Goal: Transaction & Acquisition: Purchase product/service

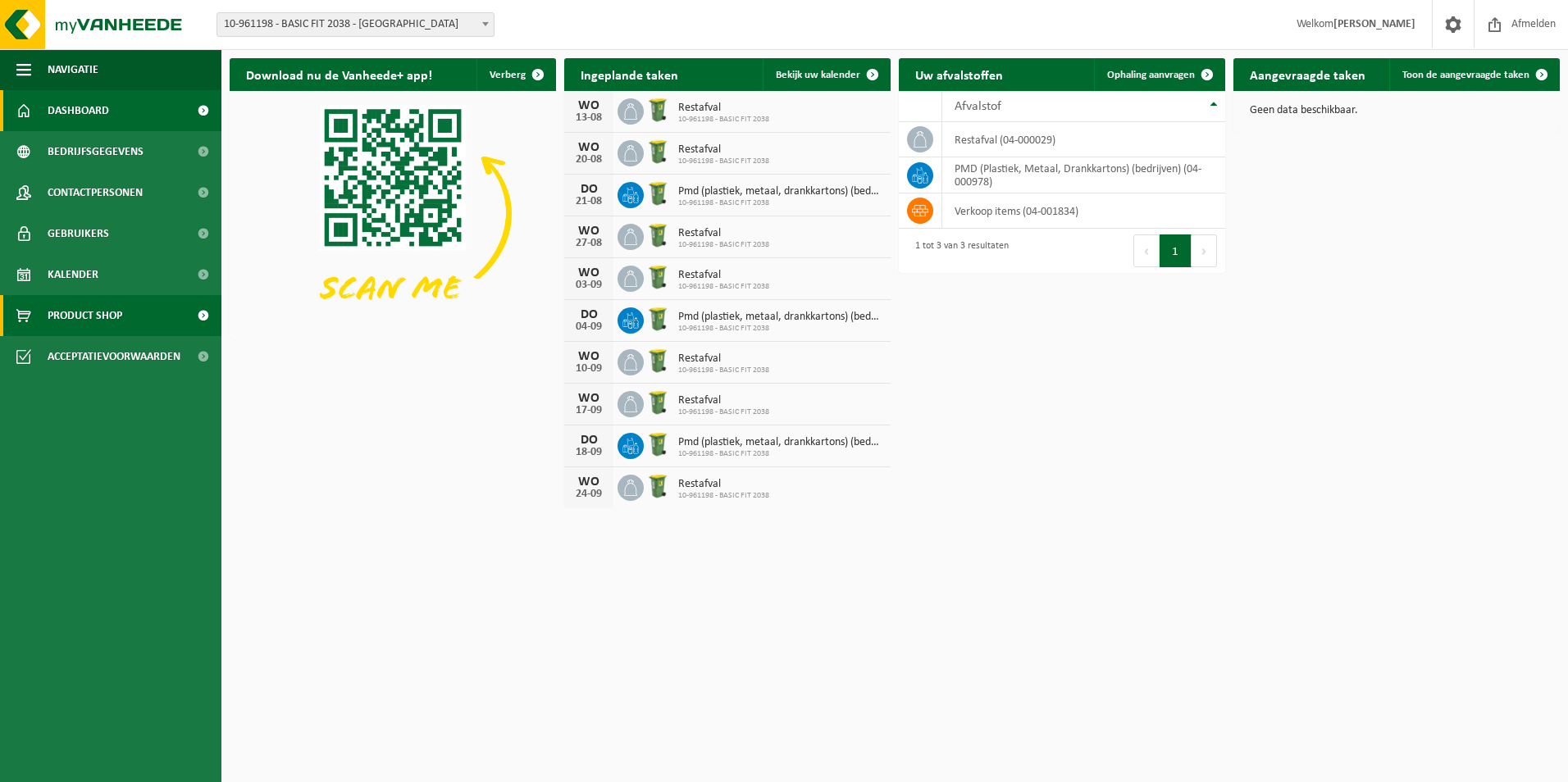
click at [105, 318] on span "Product Shop" at bounding box center [85, 315] width 74 height 41
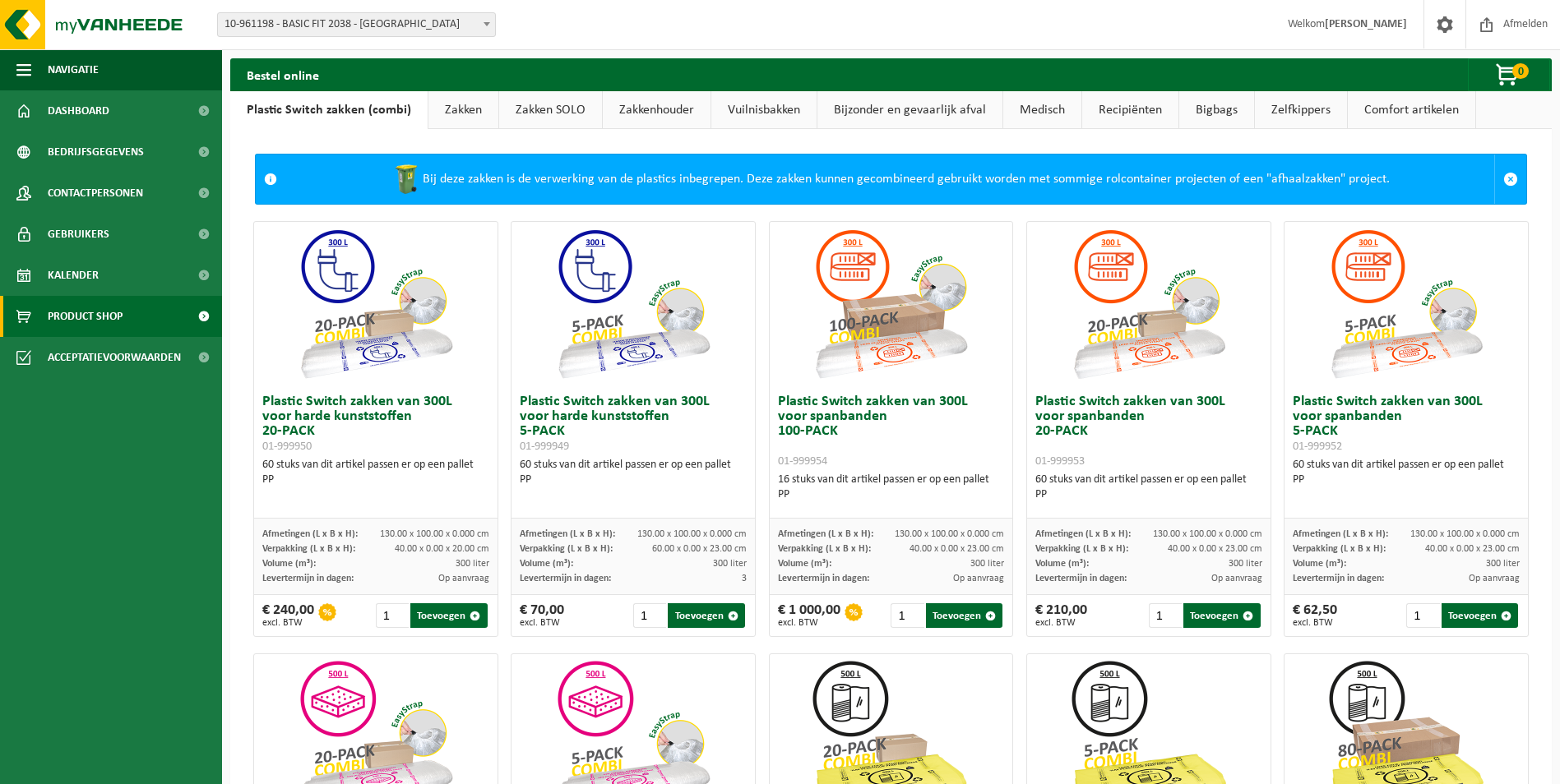
click at [452, 112] on link "Zakken" at bounding box center [463, 111] width 70 height 38
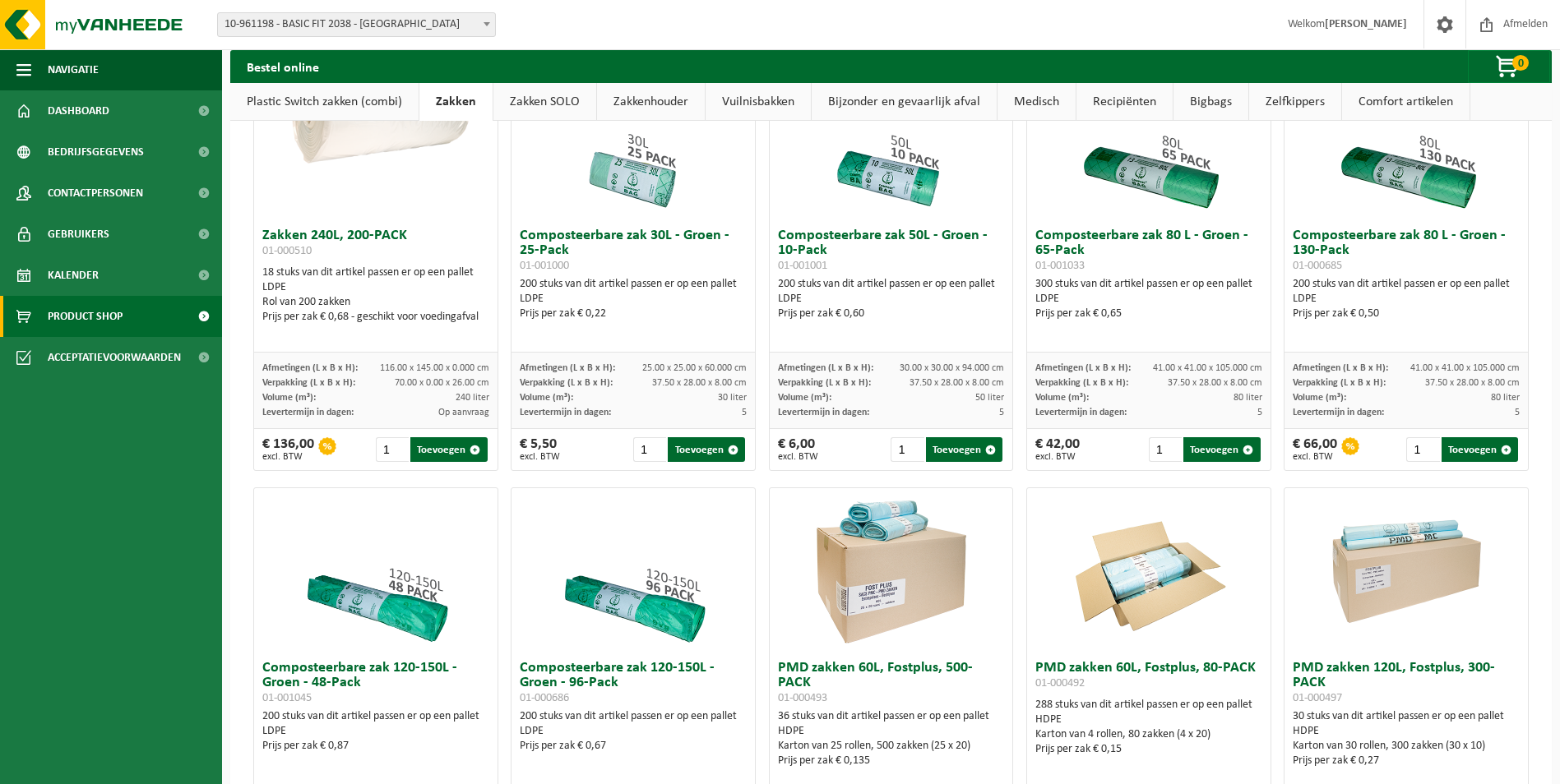
scroll to position [740, 0]
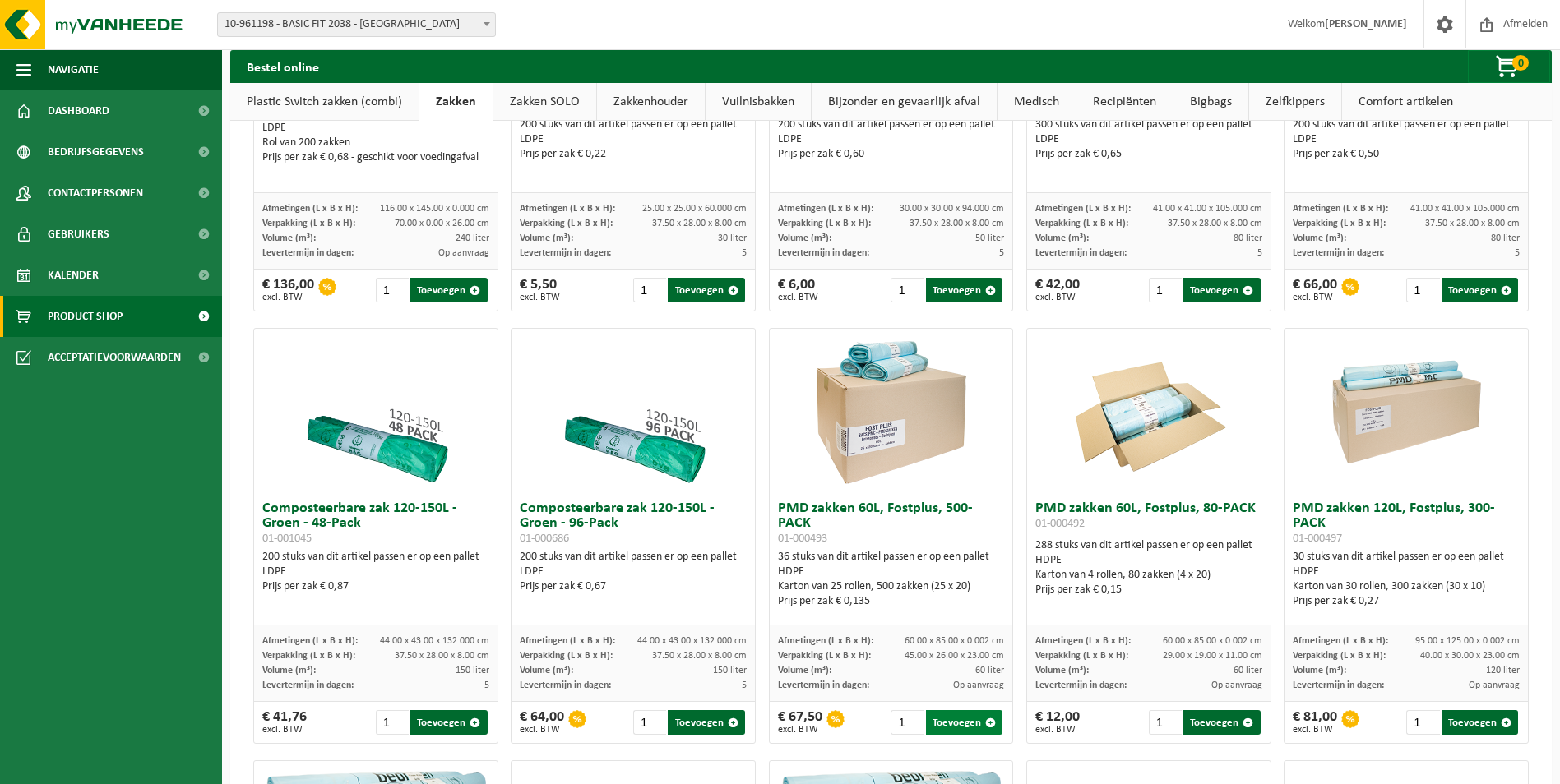
click at [951, 735] on button "Toevoegen" at bounding box center [965, 723] width 76 height 25
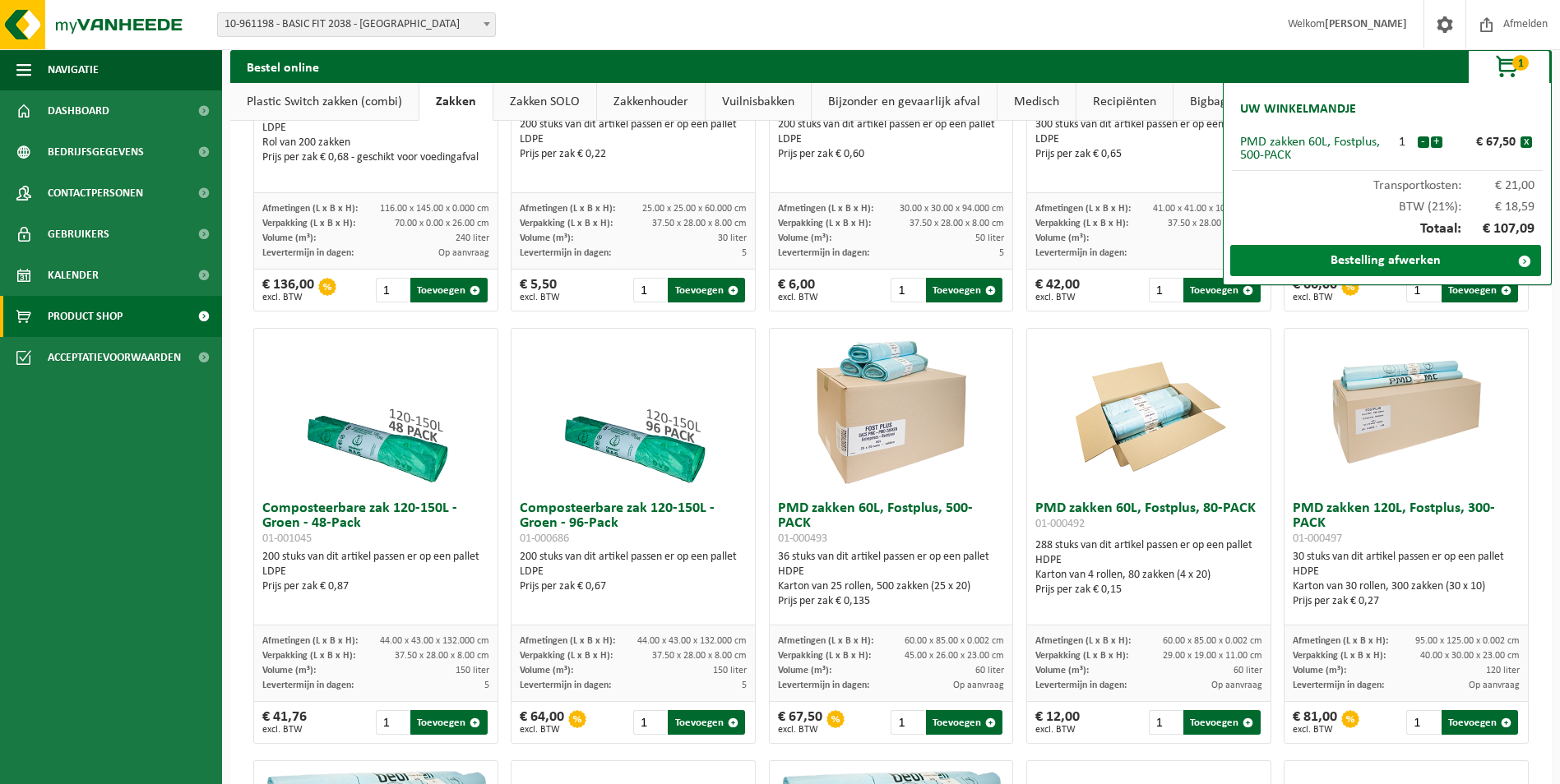
click at [1342, 257] on link "Bestelling afwerken" at bounding box center [1386, 260] width 311 height 31
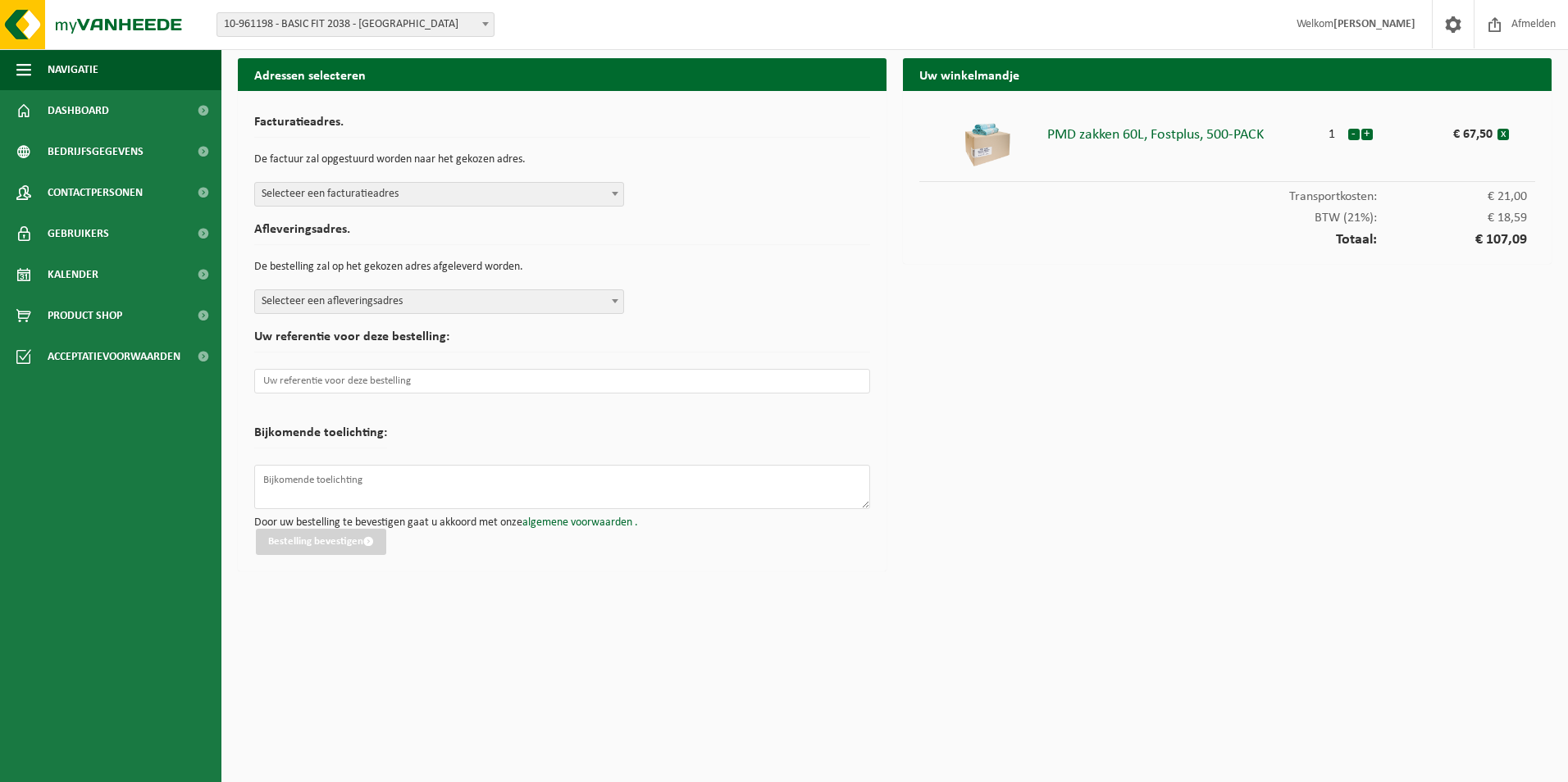
click at [608, 187] on span at bounding box center [615, 193] width 16 height 21
click at [295, 301] on span "Selecteer een afleveringsadres" at bounding box center [439, 302] width 368 height 23
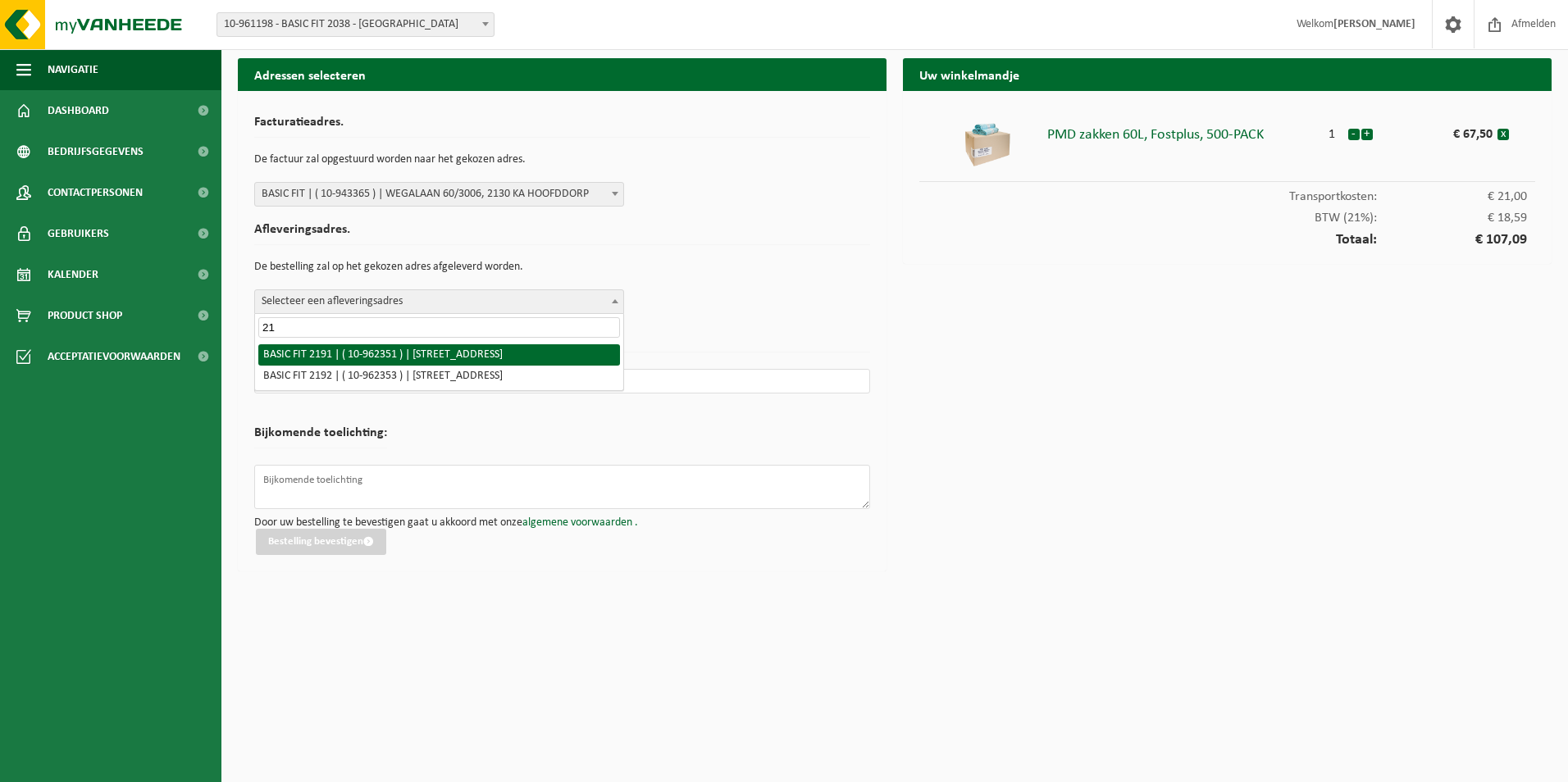
type input "2"
